Goal: Book appointment/travel/reservation

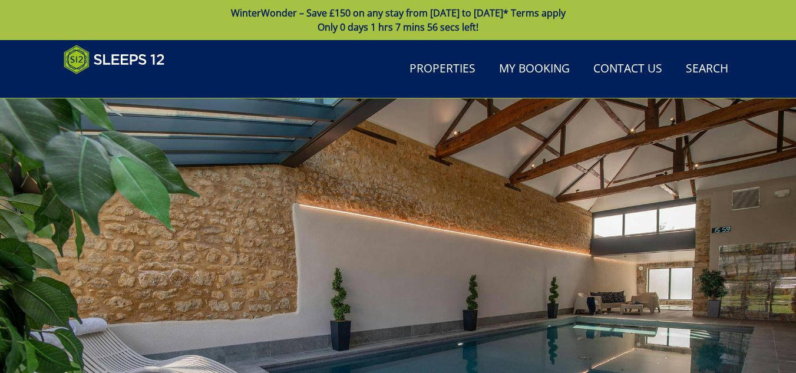
scroll to position [353, 0]
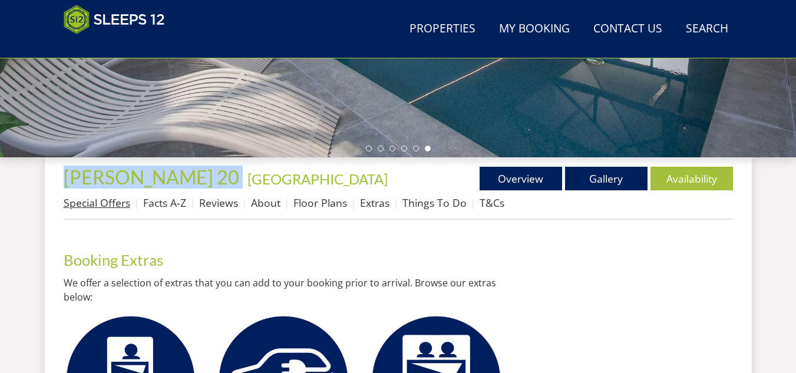
click at [95, 204] on link "Special Offers" at bounding box center [97, 203] width 67 height 14
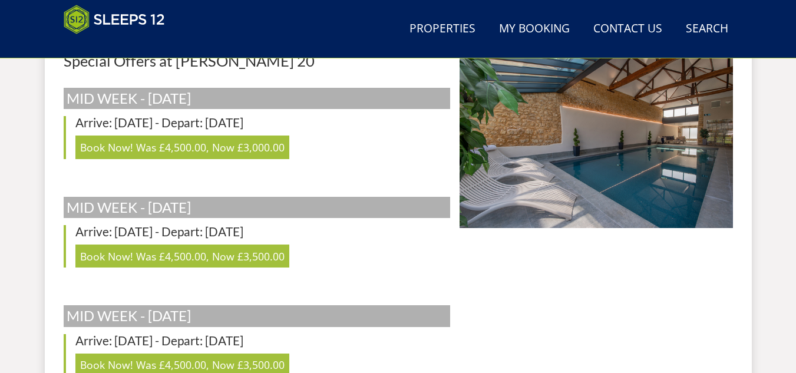
scroll to position [236, 0]
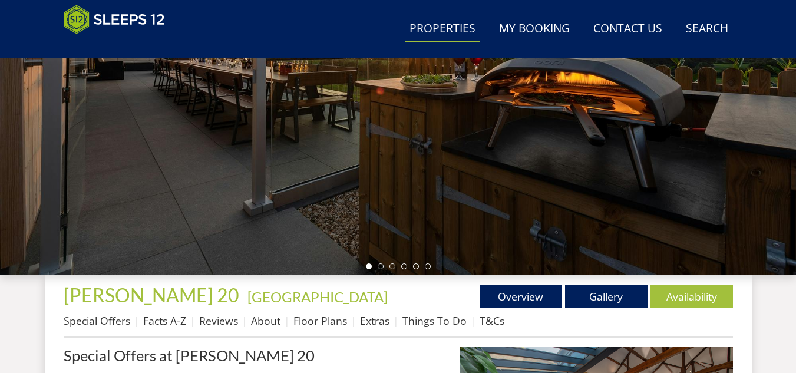
click at [449, 27] on link "Properties" at bounding box center [442, 29] width 75 height 27
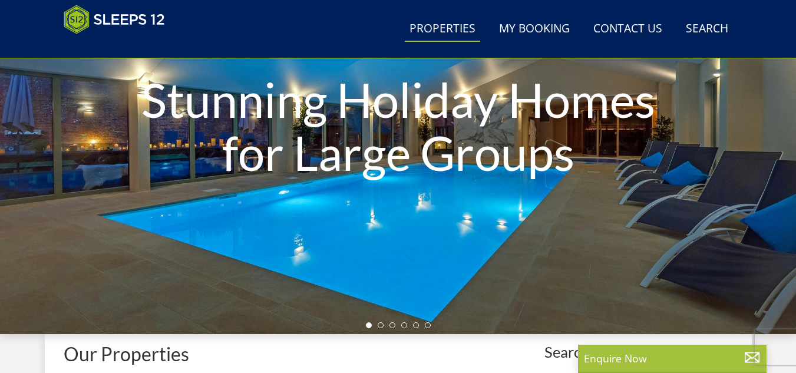
scroll to position [412, 0]
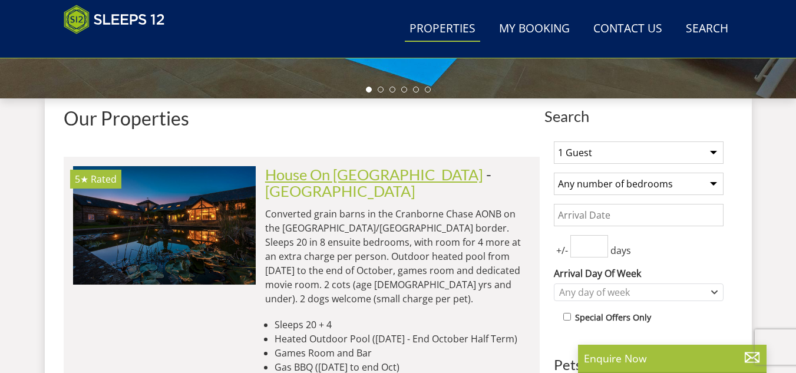
click at [342, 173] on link "House On [GEOGRAPHIC_DATA]" at bounding box center [374, 175] width 218 height 18
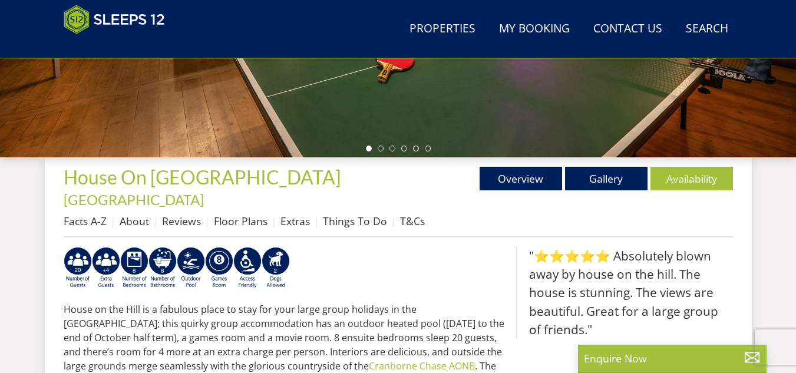
scroll to position [412, 0]
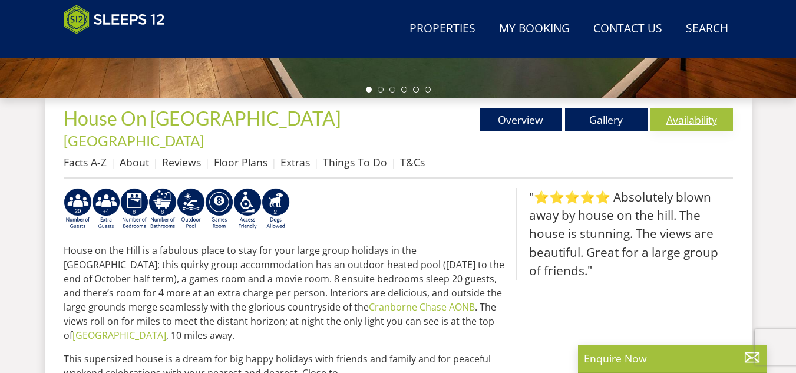
click at [685, 125] on link "Availability" at bounding box center [691, 120] width 82 height 24
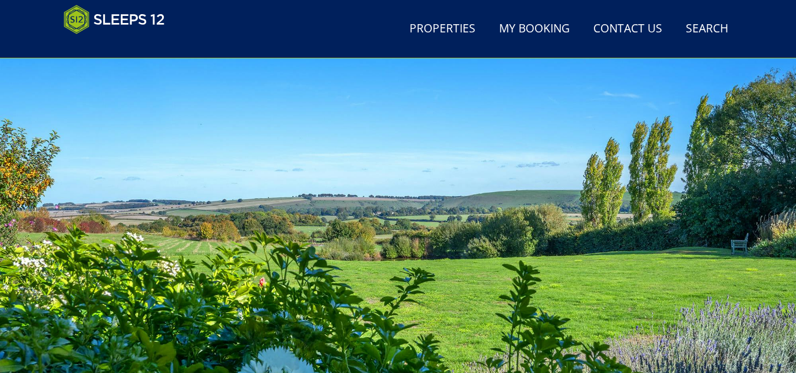
scroll to position [295, 0]
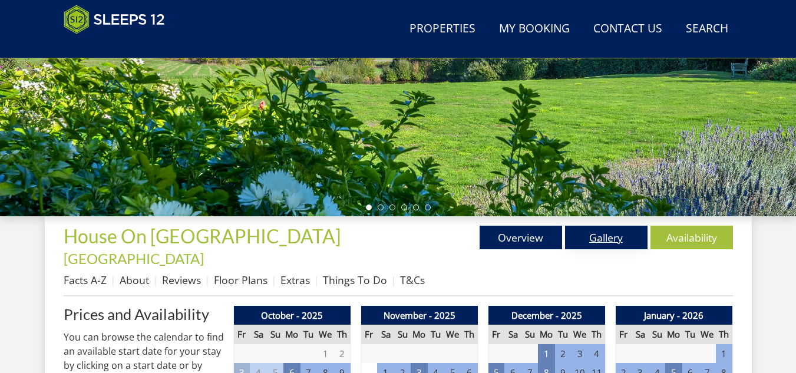
click at [610, 239] on link "Gallery" at bounding box center [606, 238] width 82 height 24
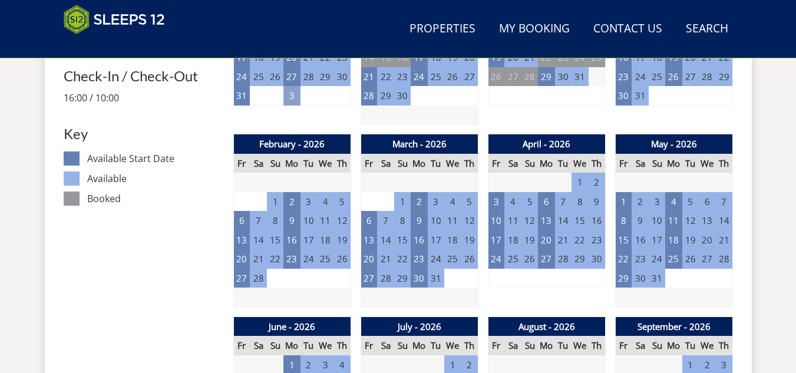
scroll to position [412, 0]
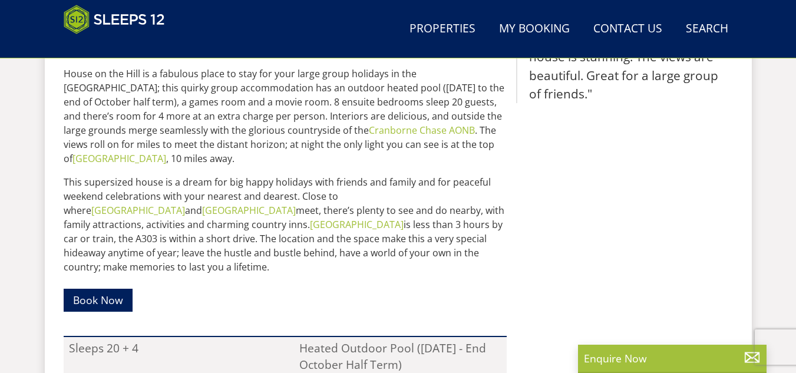
scroll to position [353, 0]
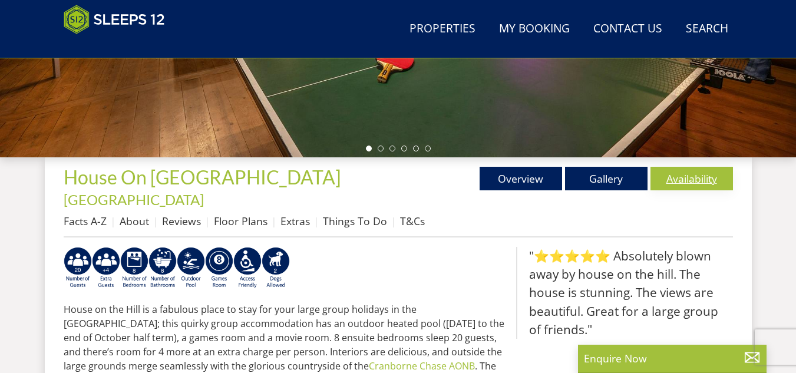
click at [699, 177] on link "Availability" at bounding box center [691, 179] width 82 height 24
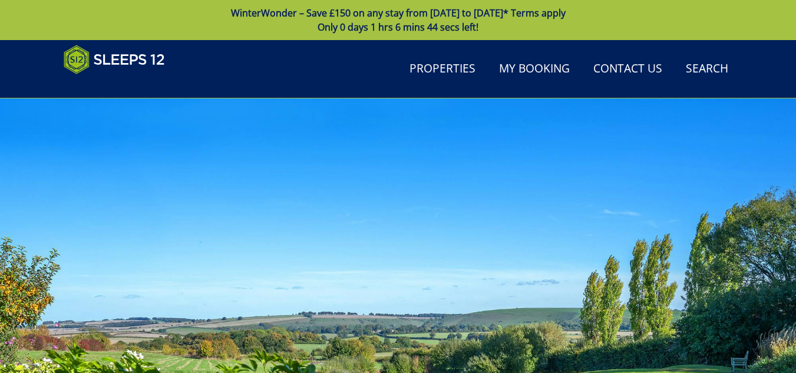
scroll to position [412, 0]
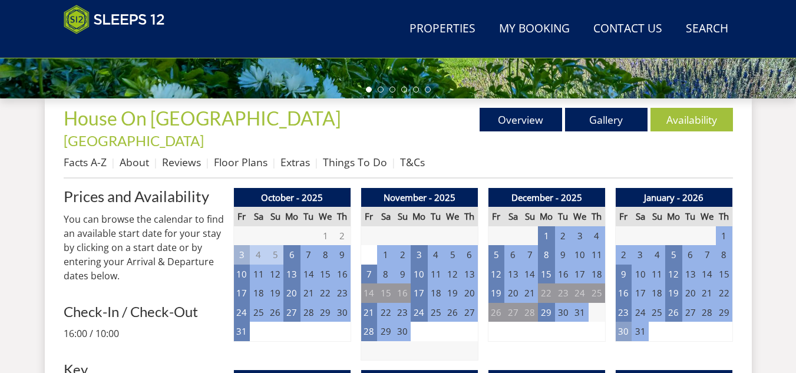
click at [620, 322] on td "30" at bounding box center [623, 331] width 16 height 19
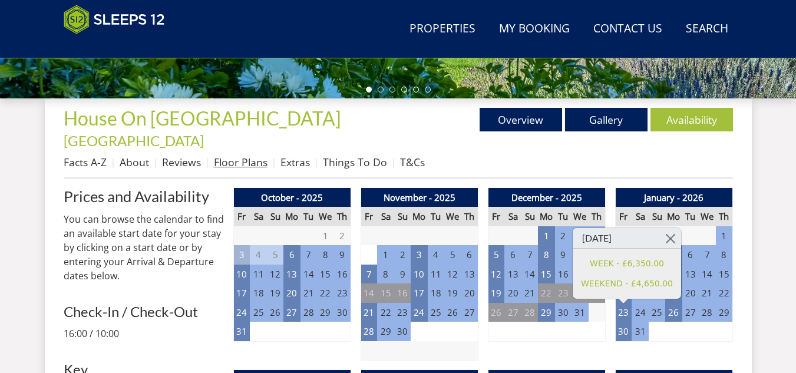
click at [230, 155] on link "Floor Plans" at bounding box center [241, 162] width 54 height 14
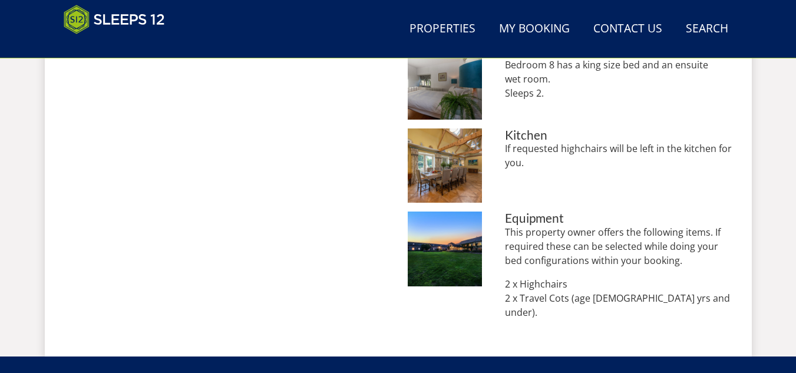
scroll to position [1060, 0]
